Goal: Information Seeking & Learning: Understand process/instructions

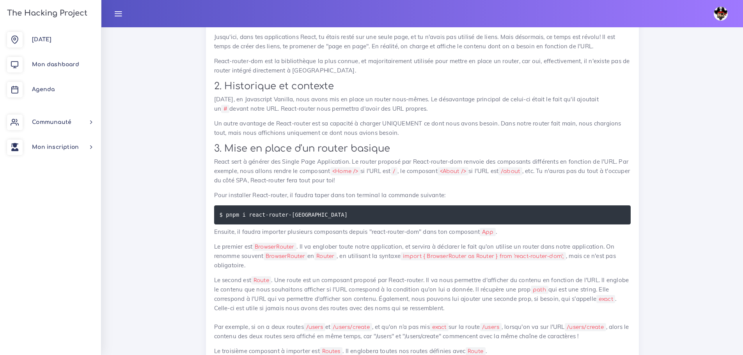
scroll to position [1464, 0]
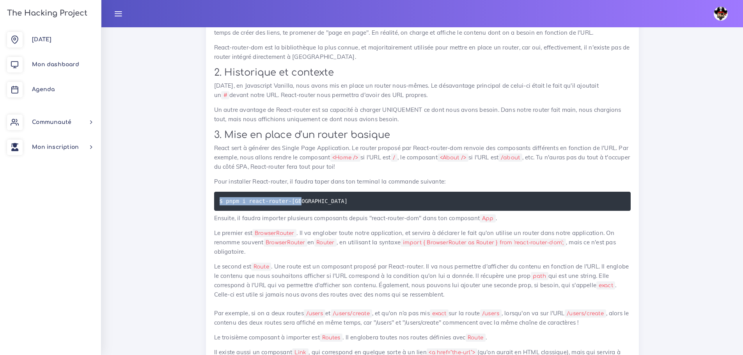
drag, startPoint x: 302, startPoint y: 189, endPoint x: 209, endPoint y: 190, distance: 92.8
click at [302, 200] on pre "$ pnpm i react-router-[GEOGRAPHIC_DATA]" at bounding box center [422, 201] width 417 height 19
drag, startPoint x: 302, startPoint y: 193, endPoint x: 224, endPoint y: 194, distance: 78.4
click at [224, 194] on pre "$ pnpm i react-router-[GEOGRAPHIC_DATA]" at bounding box center [422, 201] width 417 height 19
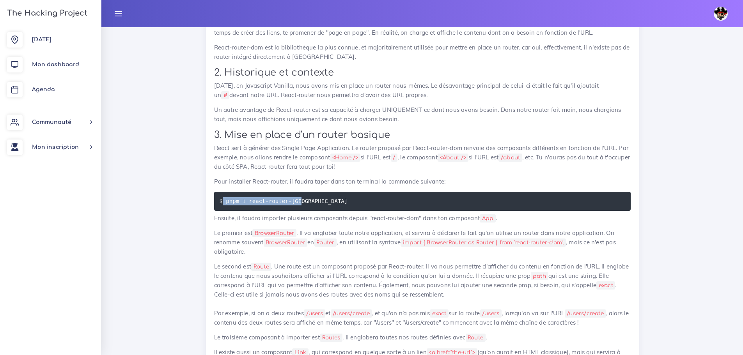
click at [300, 192] on pre "$ pnpm i react-router-[GEOGRAPHIC_DATA]" at bounding box center [422, 201] width 417 height 19
drag, startPoint x: 300, startPoint y: 192, endPoint x: 225, endPoint y: 192, distance: 74.5
click at [225, 192] on pre "$ pnpm i react-router-[GEOGRAPHIC_DATA]" at bounding box center [422, 201] width 417 height 19
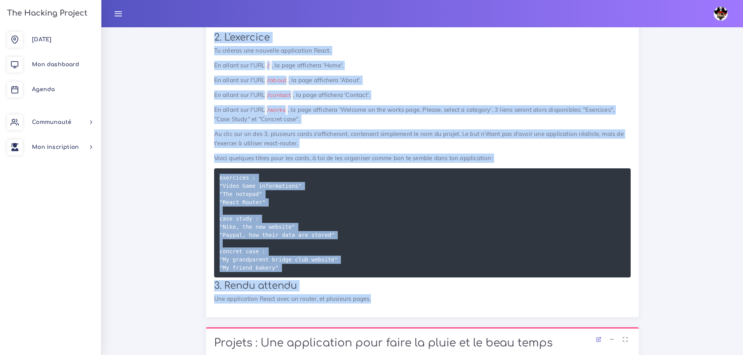
scroll to position [489, 0]
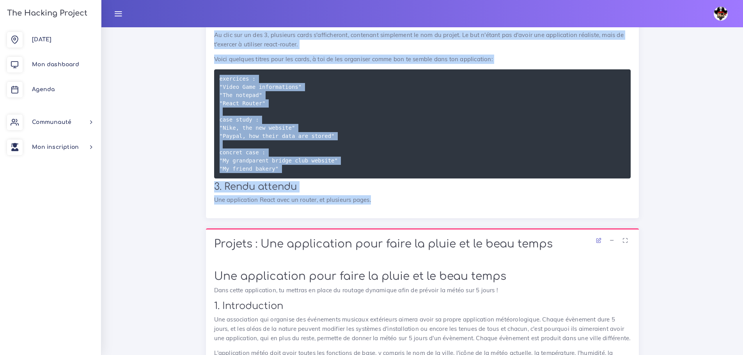
drag, startPoint x: 212, startPoint y: 128, endPoint x: 374, endPoint y: 202, distance: 177.9
click at [374, 202] on div "Ton routing de portfolio Dans ce projet, tu mettras en place une simple applica…" at bounding box center [422, 32] width 433 height 372
copy div "Lor ipsumdo si ametconse Adip el seddoe, te incidid ut labor etd magnaa enimadm…"
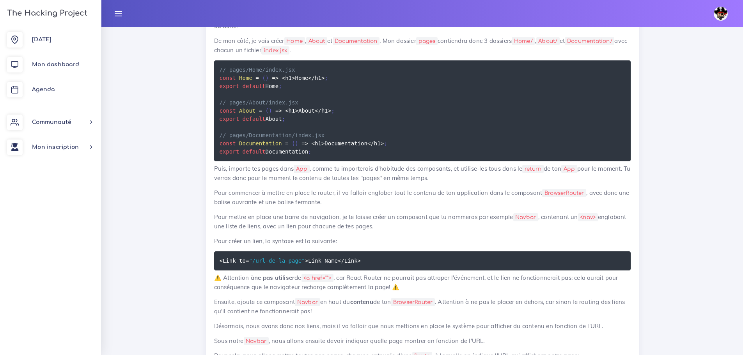
scroll to position [1855, 0]
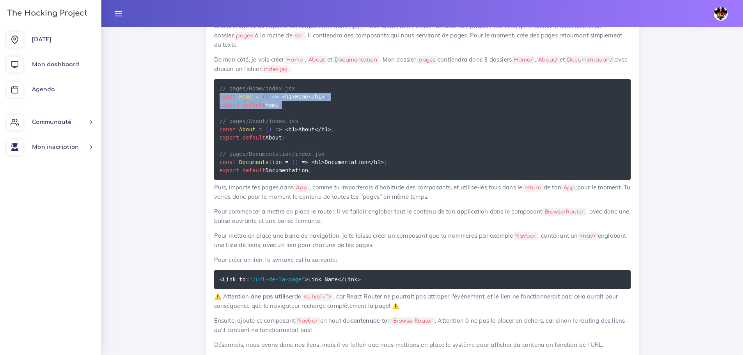
drag, startPoint x: 286, startPoint y: 128, endPoint x: 207, endPoint y: 120, distance: 79.6
click at [207, 120] on div "React Router Dans cette leçon, tu apprendras comment utiliser react-router-dom,…" at bounding box center [422, 218] width 433 height 1305
copy code "const Home = ( ) => < h1 > Home < / h1 > ; export default Home ;"
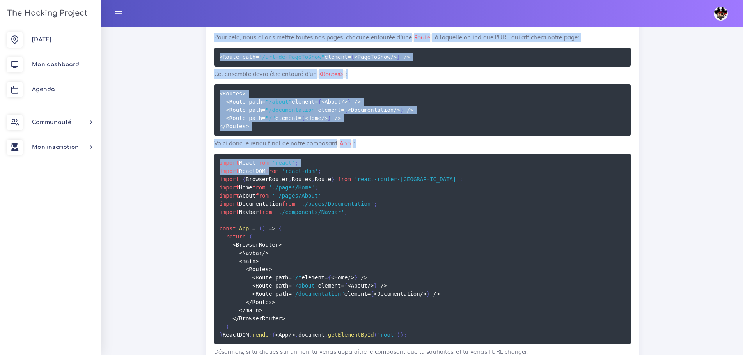
scroll to position [2206, 0]
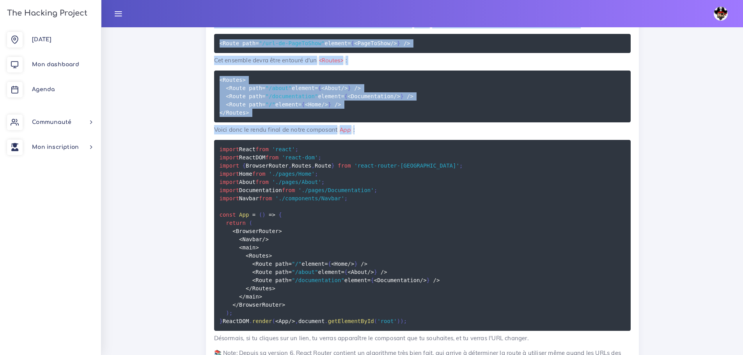
drag, startPoint x: 217, startPoint y: 142, endPoint x: 190, endPoint y: 169, distance: 37.8
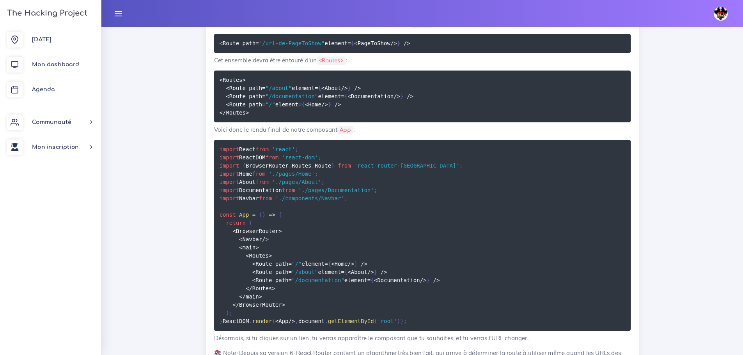
click at [404, 200] on pre "import React from 'react' ; import ReactDOM from 'react-dom' ; import { Browser…" at bounding box center [422, 235] width 417 height 191
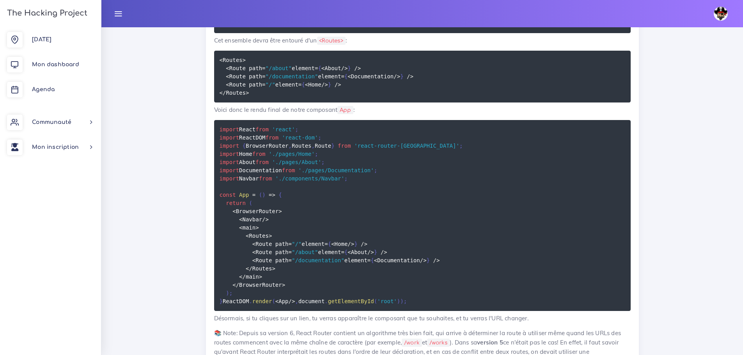
scroll to position [2245, 0]
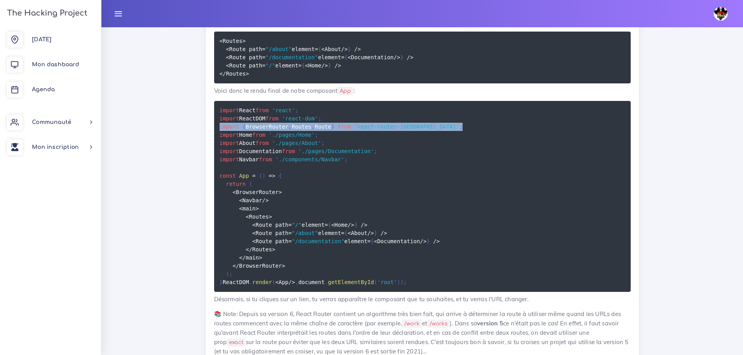
drag, startPoint x: 420, startPoint y: 147, endPoint x: 197, endPoint y: 150, distance: 222.8
copy code "import { BrowserRouter , Routes , Route } from 'react-router-dom' ;"
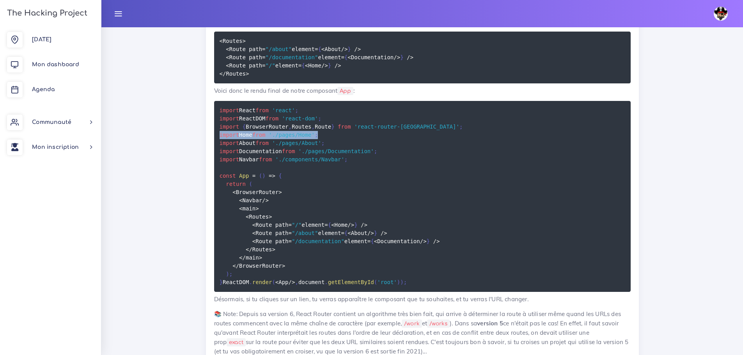
drag, startPoint x: 318, startPoint y: 159, endPoint x: 192, endPoint y: 160, distance: 126.0
copy code "import Home from './pages/Home' ;"
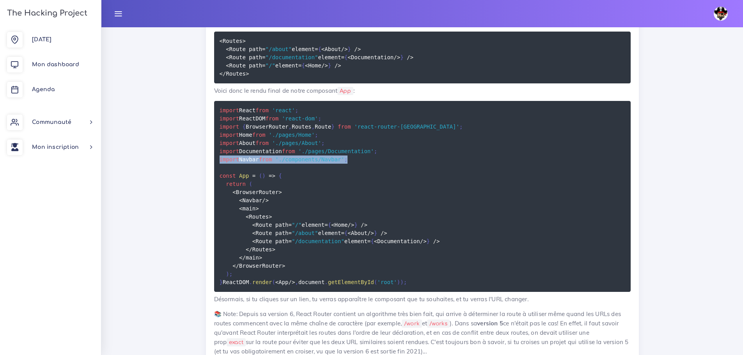
drag, startPoint x: 350, startPoint y: 181, endPoint x: 200, endPoint y: 182, distance: 150.2
copy code "import Navbar from './components/Navbar' ;"
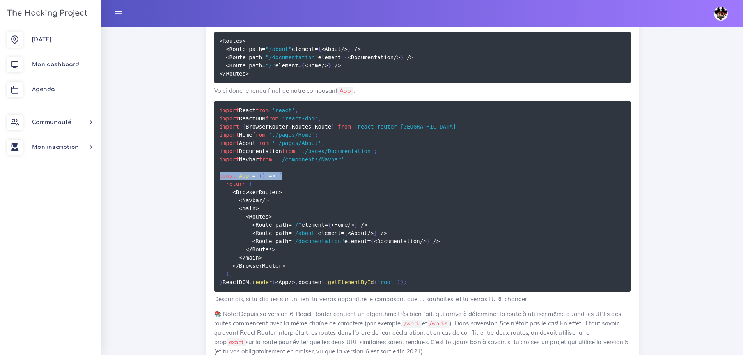
drag, startPoint x: 217, startPoint y: 199, endPoint x: 301, endPoint y: 202, distance: 83.9
click at [301, 202] on pre "import React from 'react' ; import ReactDOM from 'react-dom' ; import { Browser…" at bounding box center [422, 196] width 417 height 191
copy code "const App = ( ) => {"
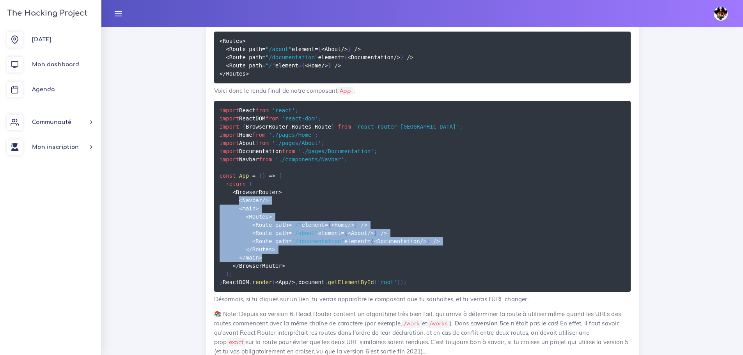
drag, startPoint x: 237, startPoint y: 224, endPoint x: 279, endPoint y: 280, distance: 70.5
click at [279, 280] on pre "import React from 'react' ; import ReactDOM from 'react-dom' ; import { Browser…" at bounding box center [422, 196] width 417 height 191
copy code "< Navbar / > < main > < Routes > < Route path = "/" element = { < Home / > } / …"
drag, startPoint x: 300, startPoint y: 220, endPoint x: 281, endPoint y: 213, distance: 20.0
click at [300, 220] on pre "import React from 'react' ; import ReactDOM from 'react-dom' ; import { Browser…" at bounding box center [422, 196] width 417 height 191
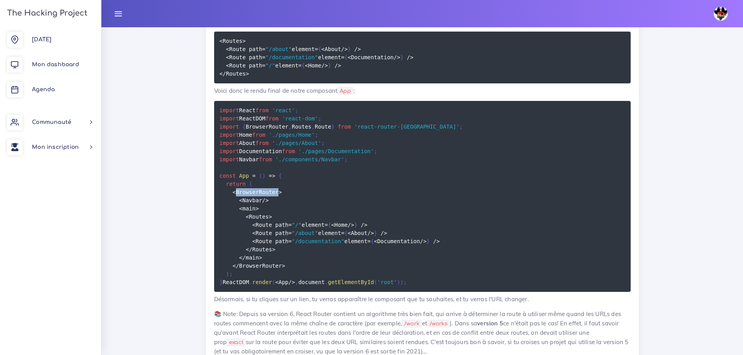
drag, startPoint x: 274, startPoint y: 215, endPoint x: 234, endPoint y: 215, distance: 40.2
click at [234, 215] on code "import React from 'react' ; import ReactDOM from 'react-dom' ; import { Browser…" at bounding box center [341, 196] width 243 height 181
copy code "BrowserRouter"
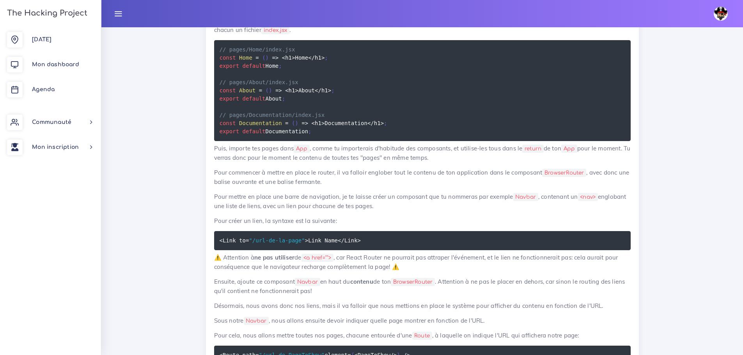
scroll to position [1933, 0]
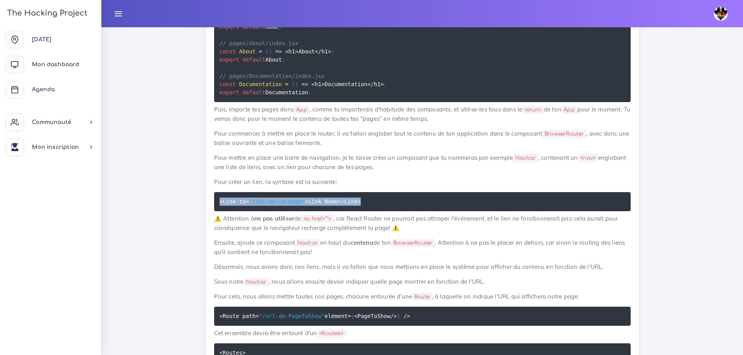
drag, startPoint x: 366, startPoint y: 222, endPoint x: 206, endPoint y: 223, distance: 159.2
click at [207, 223] on div "React Router Dans cette leçon, tu apprendras comment utiliser react-router-dom,…" at bounding box center [422, 140] width 433 height 1305
copy code "< Link to = "/url-de-la-page" > Link Name < / Link >"
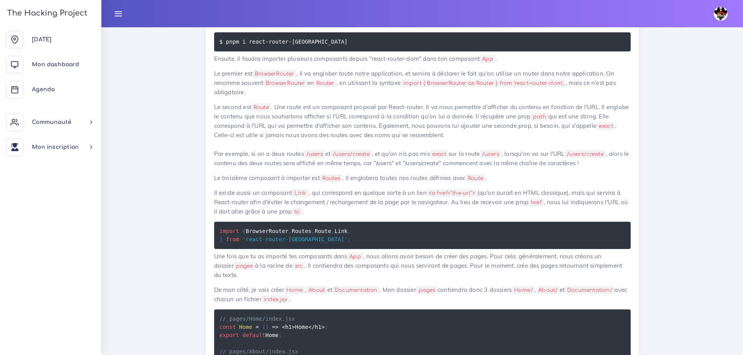
scroll to position [1699, 0]
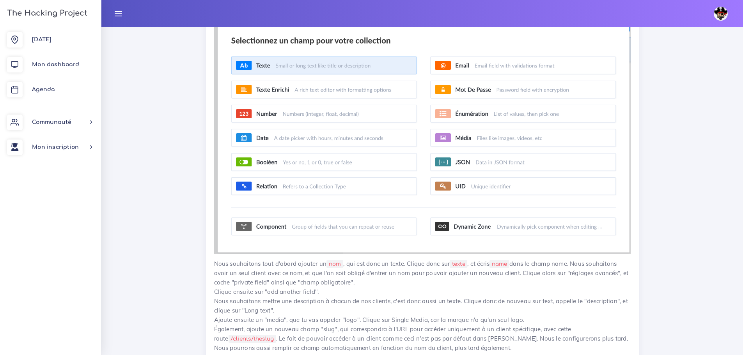
scroll to position [1770, 0]
